Goal: Use online tool/utility: Utilize a website feature to perform a specific function

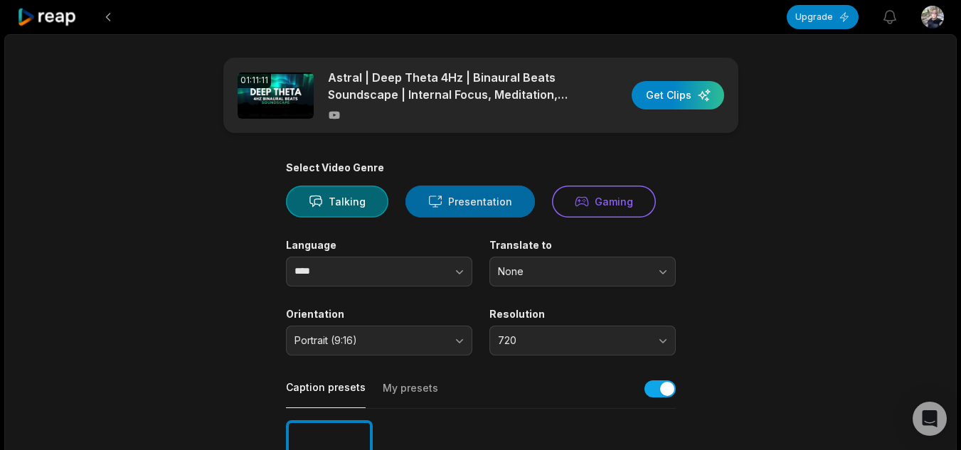
click at [468, 204] on button "Presentation" at bounding box center [471, 202] width 130 height 32
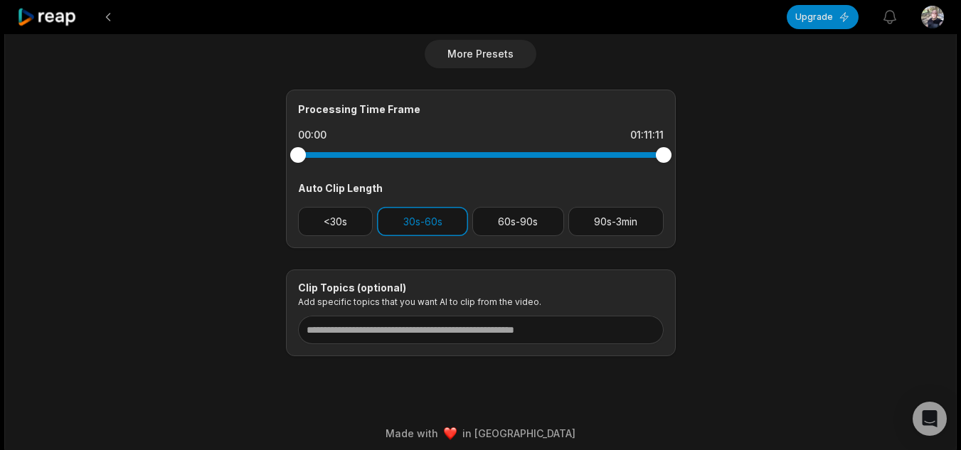
scroll to position [581, 0]
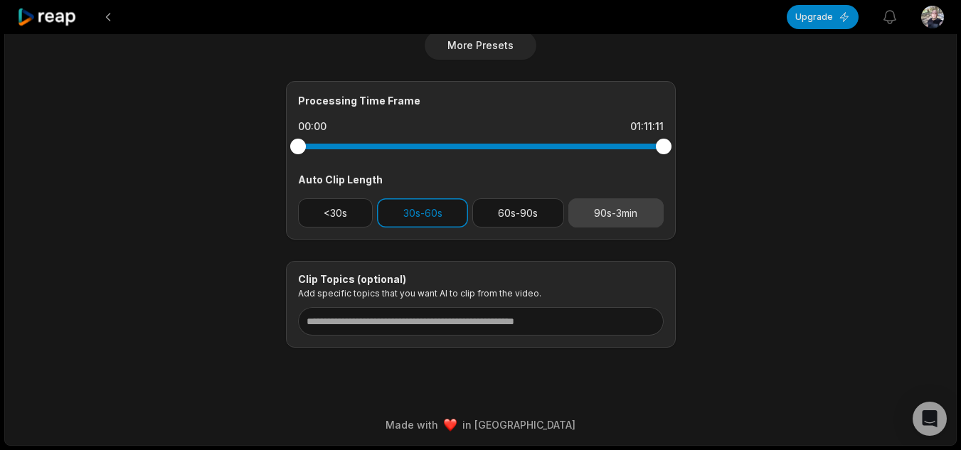
click at [626, 209] on button "90s-3min" at bounding box center [616, 213] width 95 height 29
click at [443, 216] on button "30s-60s" at bounding box center [422, 213] width 91 height 29
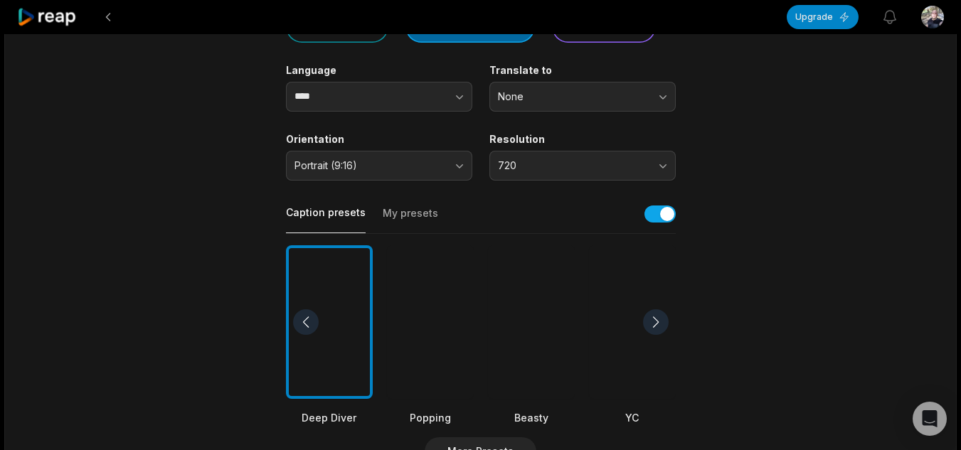
scroll to position [172, 0]
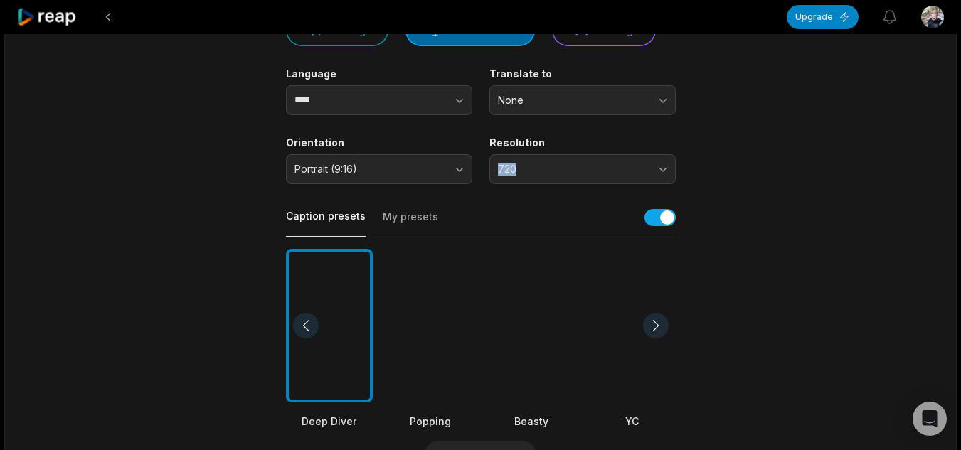
drag, startPoint x: 934, startPoint y: 156, endPoint x: 921, endPoint y: 119, distance: 39.4
click at [921, 119] on div "01:11:11 Astral | Deep Theta 4Hz | Binaural Beats Soundscape | Internal Focus, …" at bounding box center [480, 359] width 953 height 993
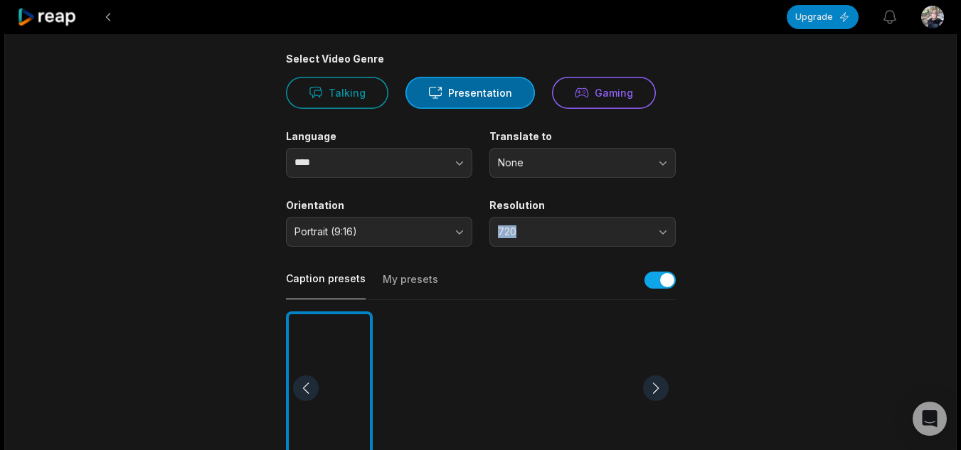
scroll to position [87, 0]
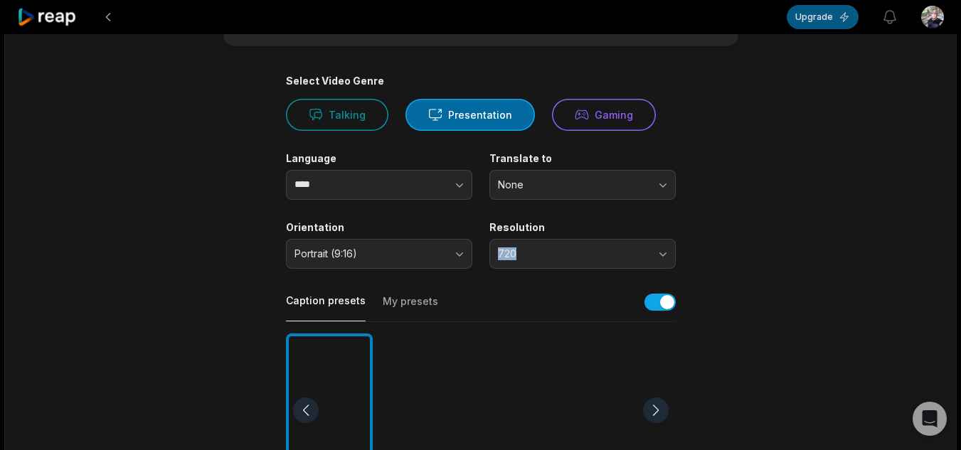
click at [804, 14] on button "Upgrade" at bounding box center [823, 17] width 72 height 24
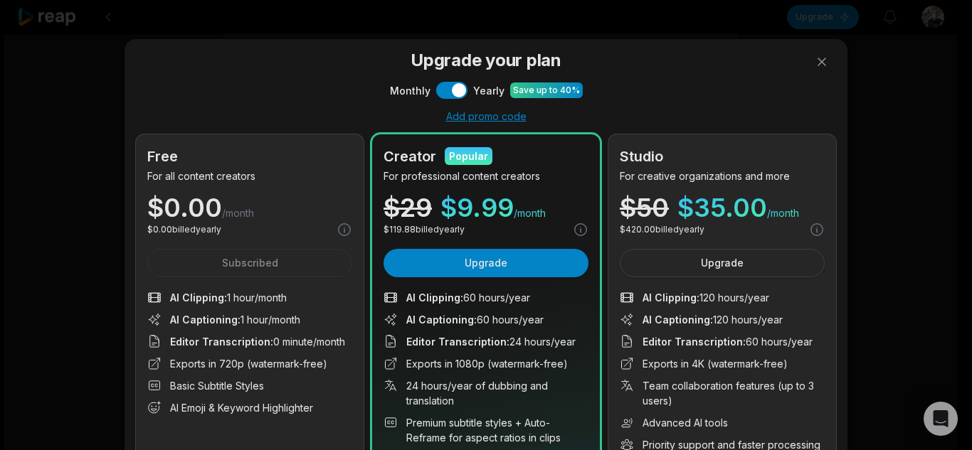
click at [287, 267] on div "Free For all content creators $ 0.00 /month $ 0.00 billed yearly Subscribed AI …" at bounding box center [250, 343] width 228 height 418
click at [825, 63] on button at bounding box center [822, 62] width 28 height 28
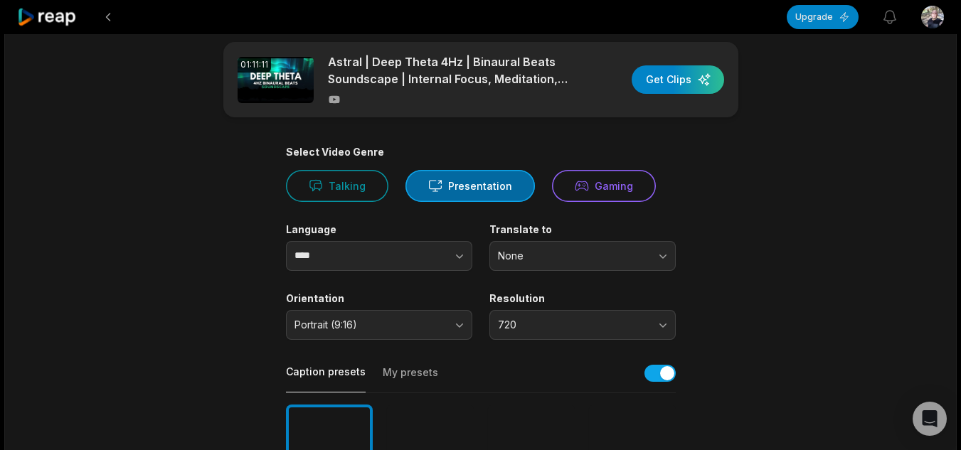
scroll to position [0, 0]
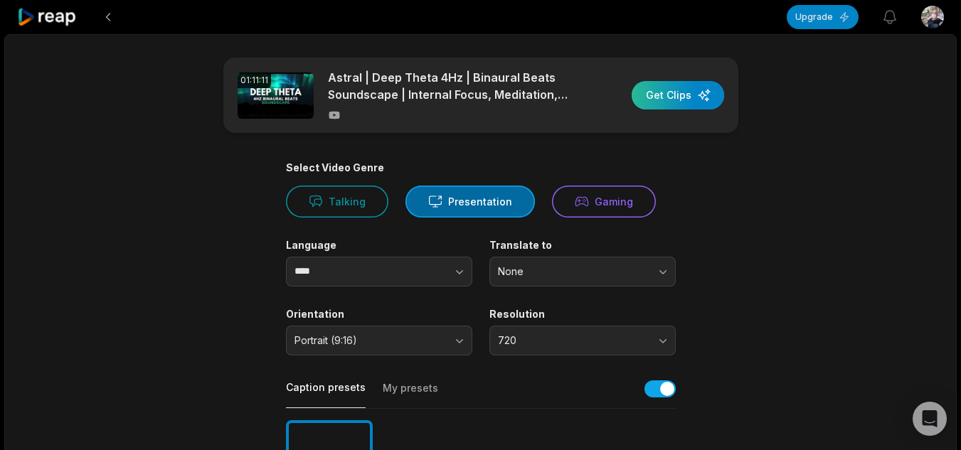
click at [675, 104] on div "button" at bounding box center [678, 95] width 93 height 28
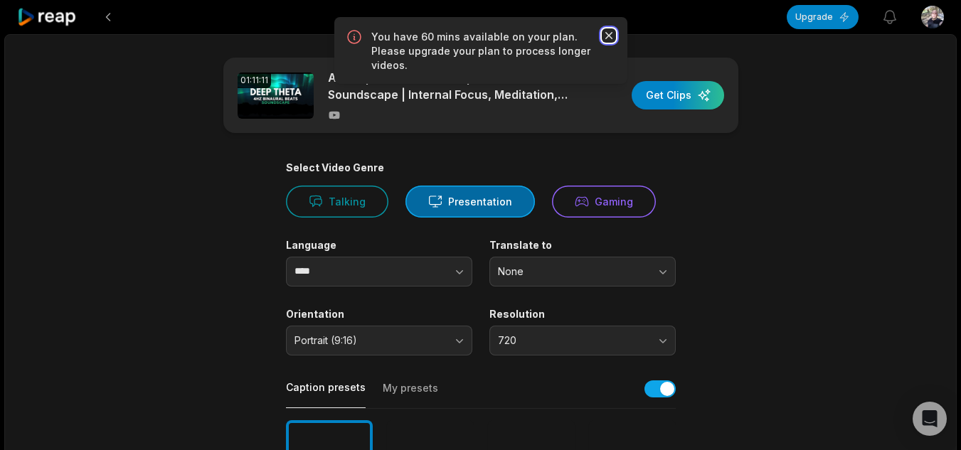
click at [615, 40] on icon "button" at bounding box center [609, 35] width 14 height 14
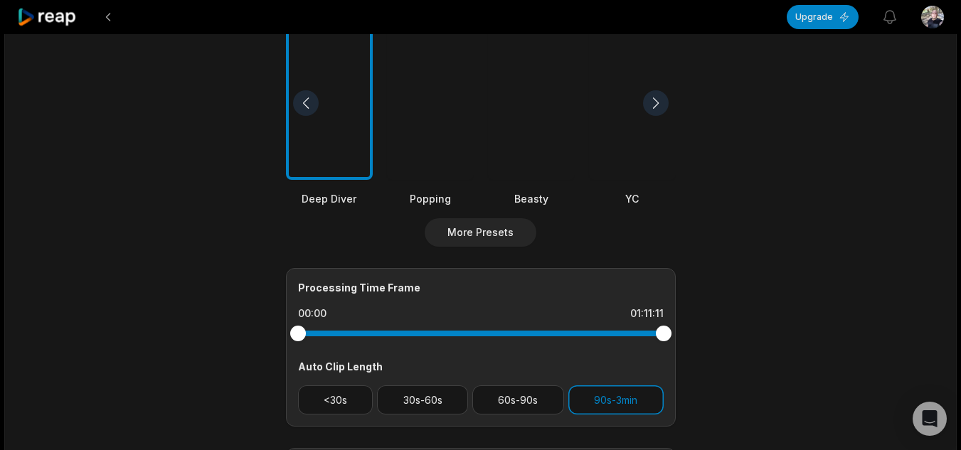
scroll to position [474, 0]
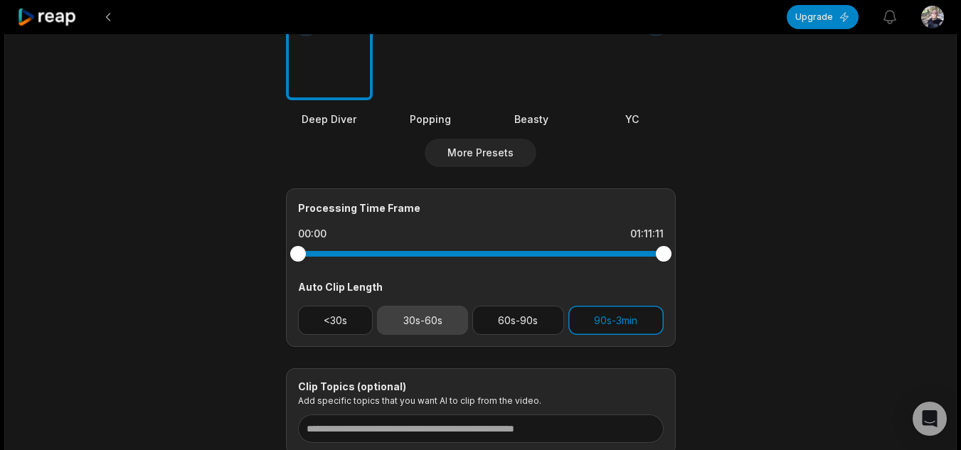
click at [428, 320] on button "30s-60s" at bounding box center [422, 320] width 91 height 29
click at [618, 325] on button "90s-3min" at bounding box center [616, 320] width 95 height 29
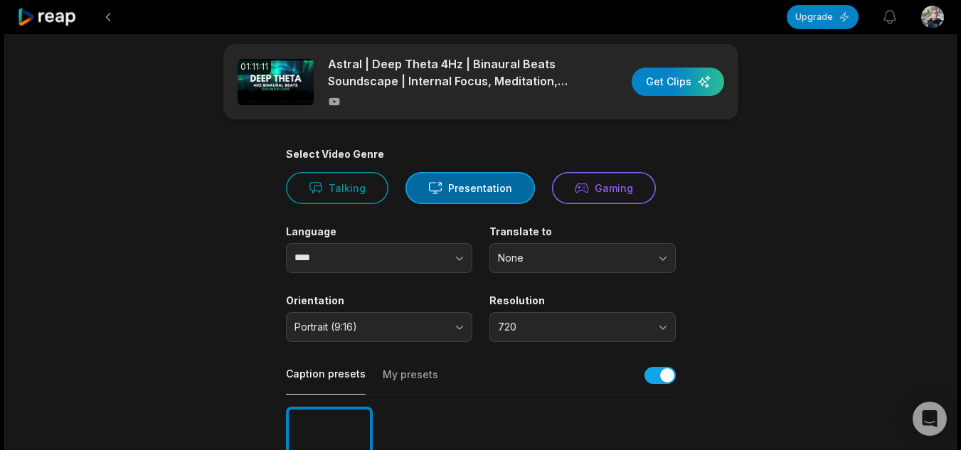
scroll to position [0, 0]
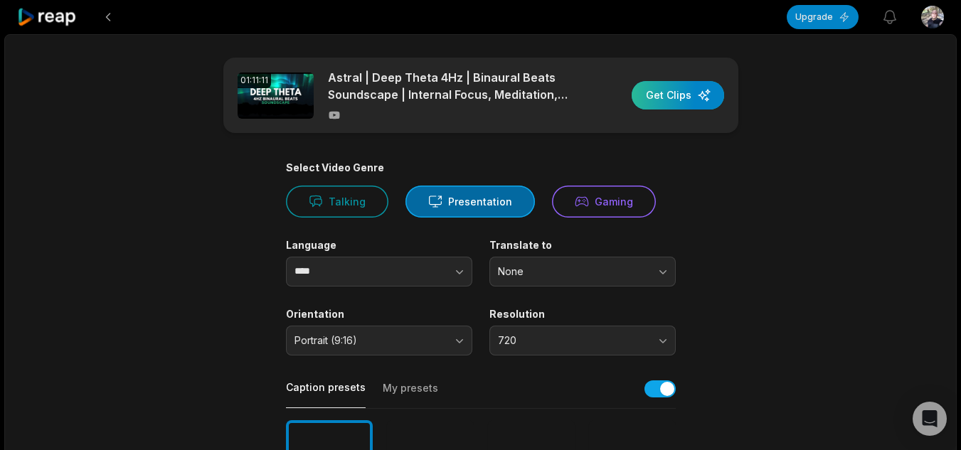
click at [699, 95] on div "button" at bounding box center [678, 95] width 93 height 28
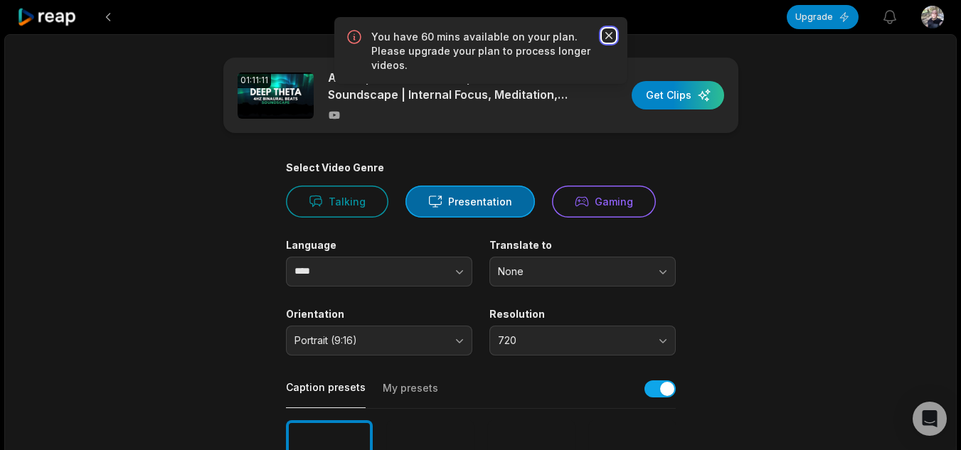
click at [614, 33] on icon "button" at bounding box center [609, 35] width 14 height 14
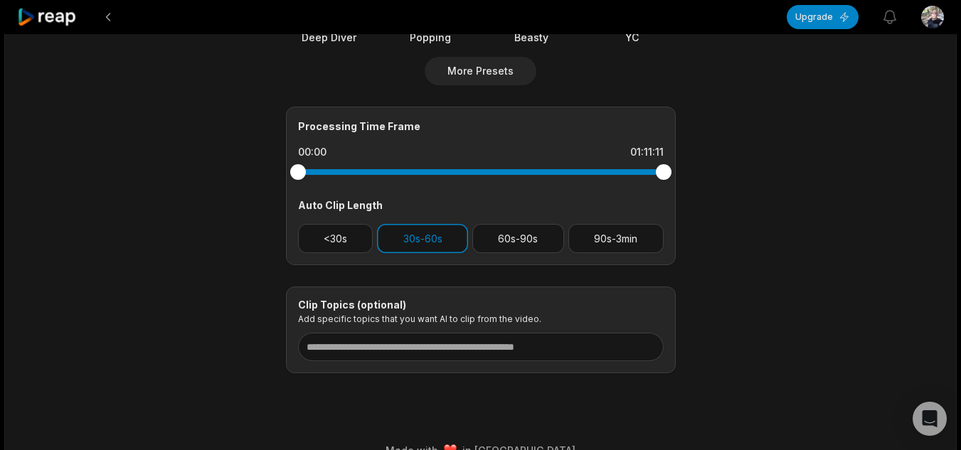
scroll to position [562, 0]
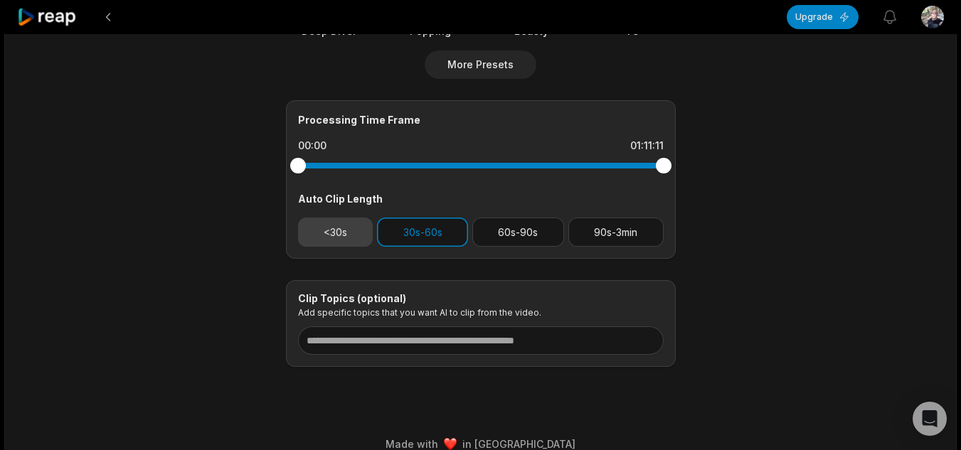
click at [333, 234] on button "<30s" at bounding box center [335, 232] width 75 height 29
click at [401, 239] on button "30s-60s" at bounding box center [422, 232] width 91 height 29
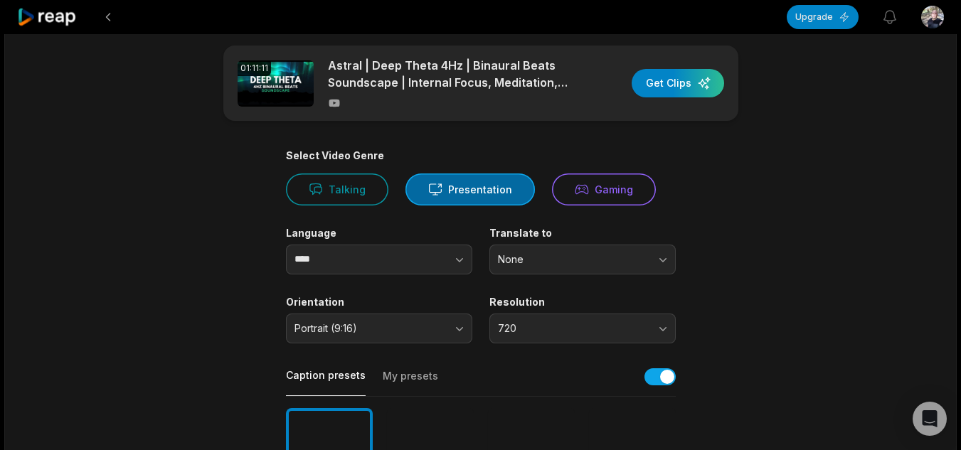
scroll to position [0, 0]
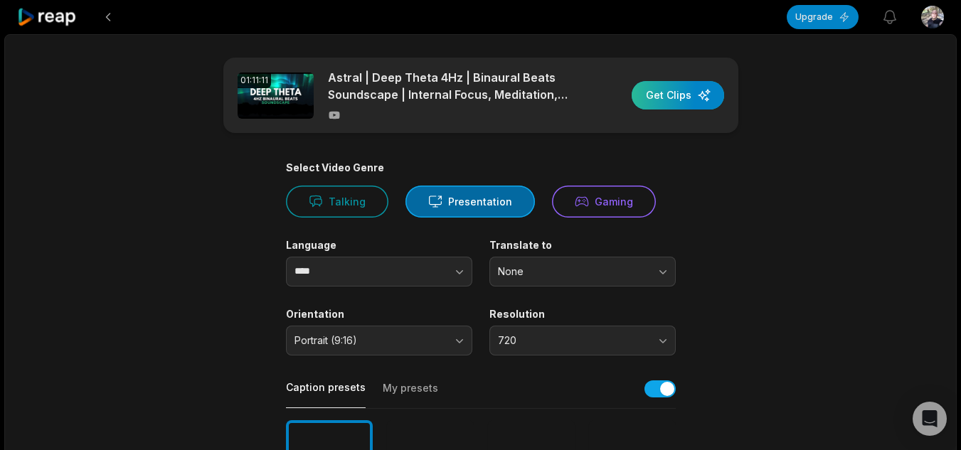
click at [700, 102] on div "button" at bounding box center [678, 95] width 93 height 28
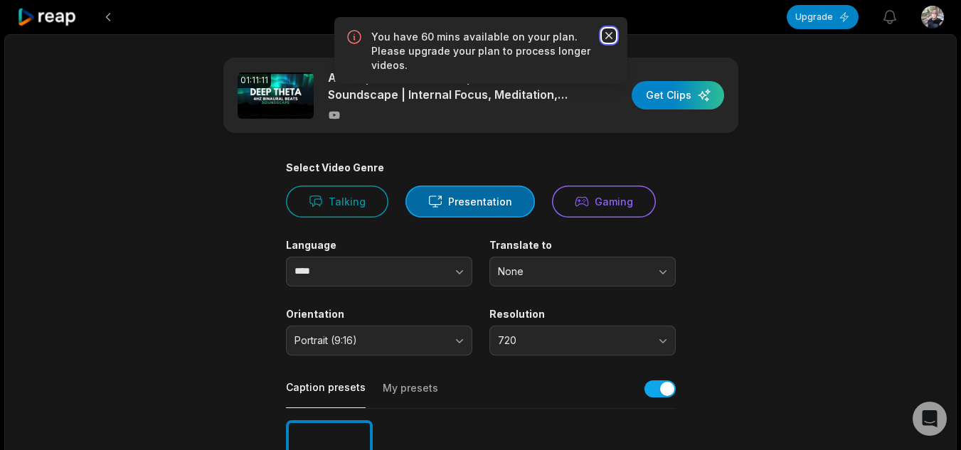
click at [613, 36] on icon "button" at bounding box center [609, 35] width 14 height 14
